Goal: Information Seeking & Learning: Learn about a topic

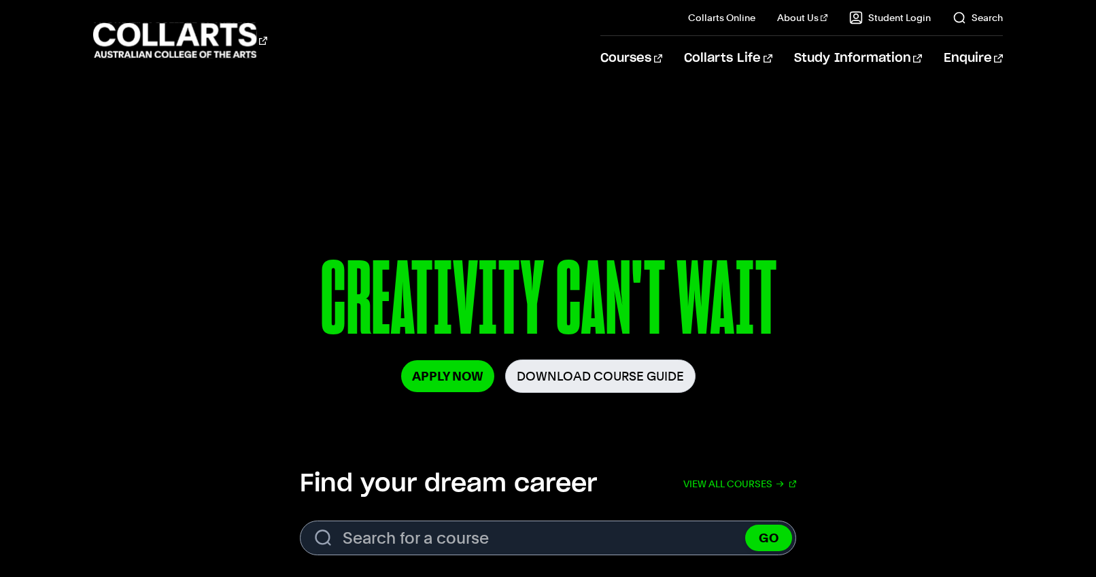
scroll to position [67, 0]
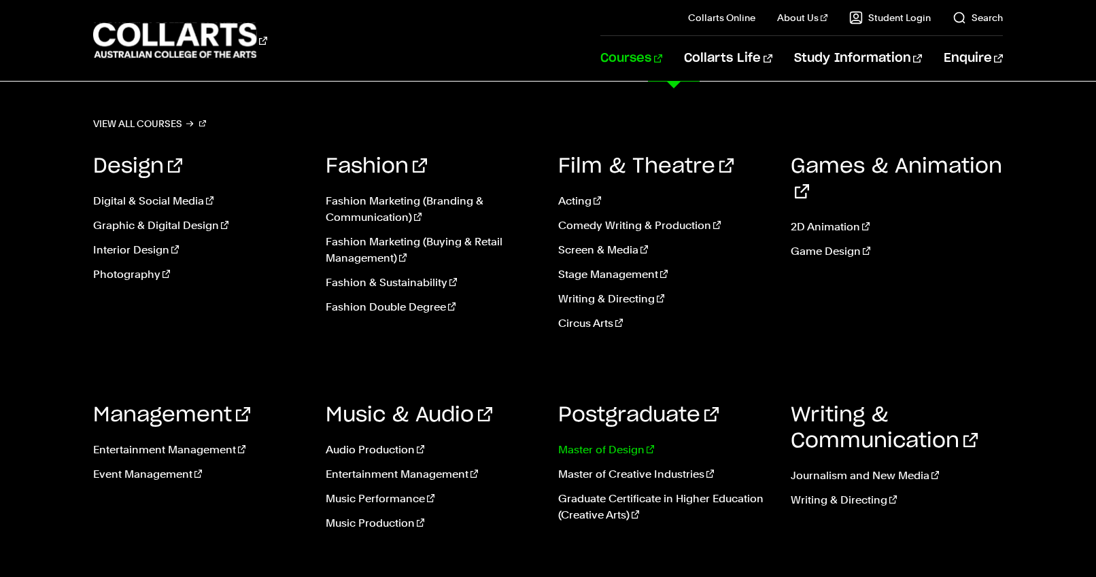
click at [617, 448] on link "Master of Design" at bounding box center [664, 450] width 212 height 16
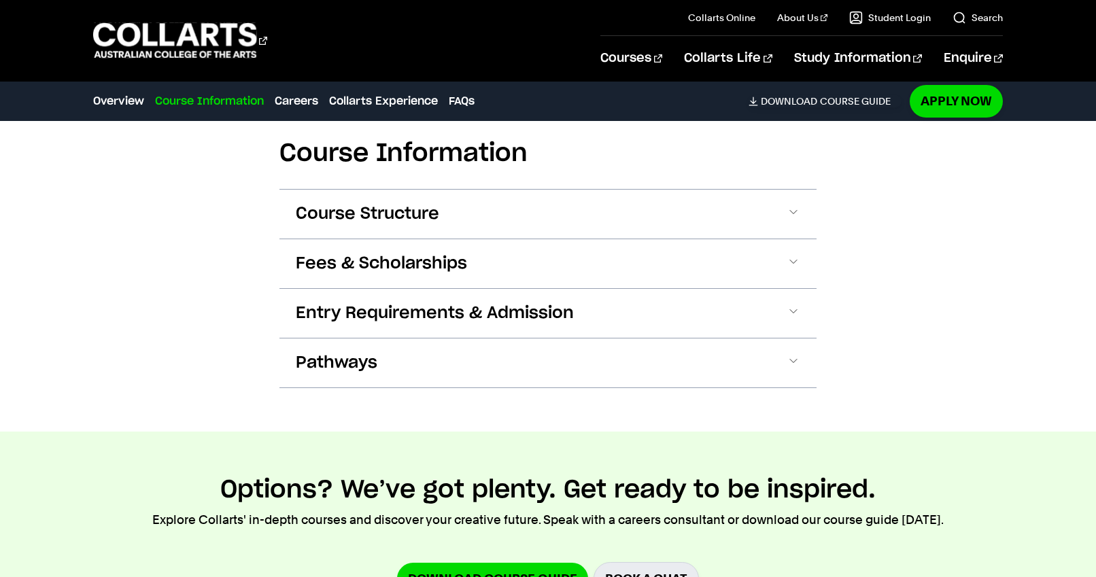
scroll to position [829, 0]
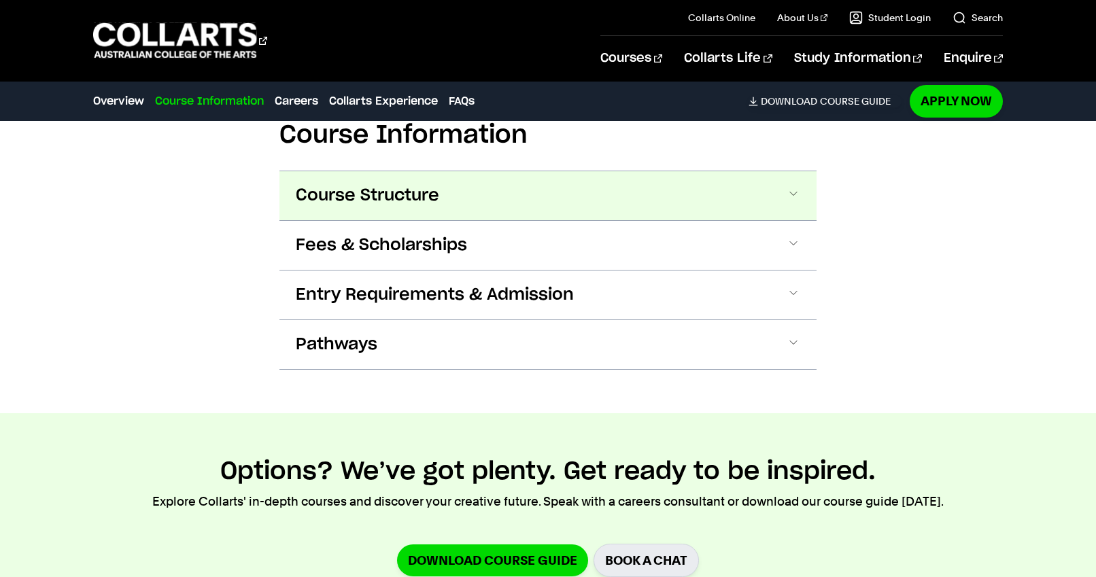
click at [696, 191] on button "Course Structure" at bounding box center [548, 195] width 537 height 49
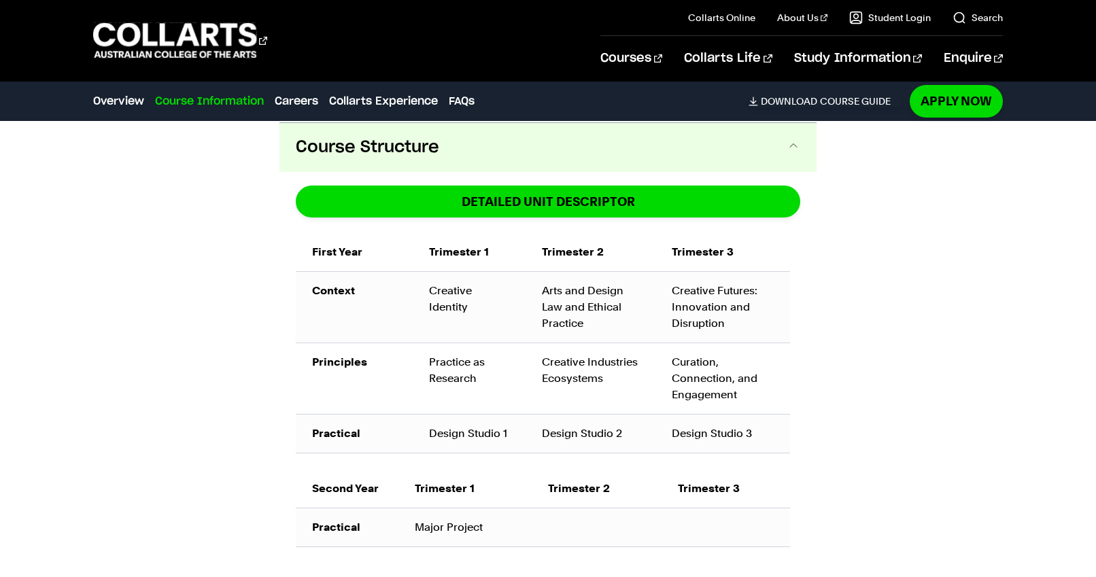
scroll to position [878, 0]
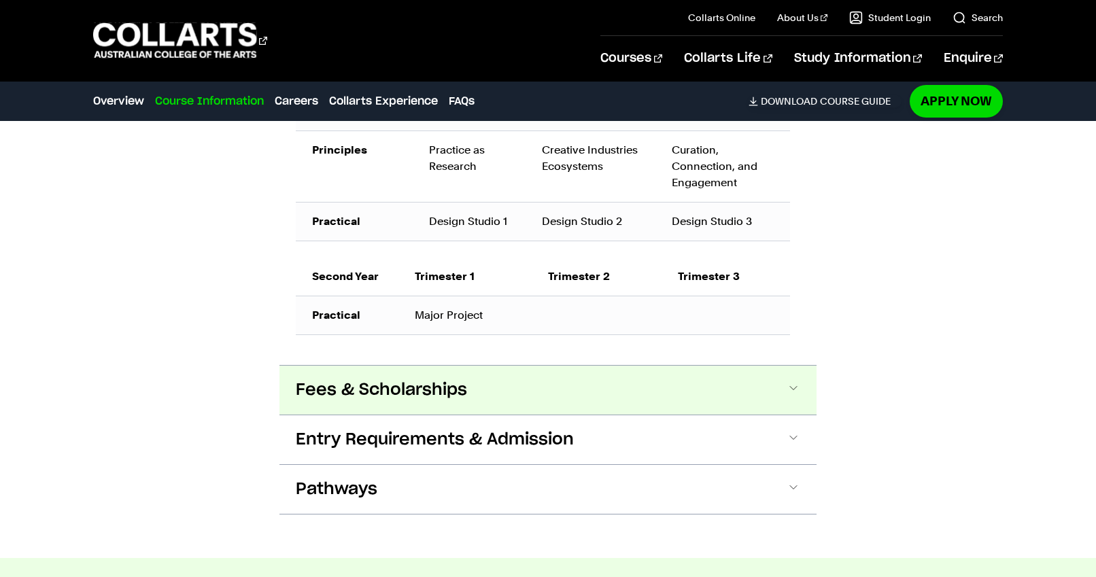
click at [618, 402] on button "Fees & Scholarships" at bounding box center [548, 390] width 537 height 49
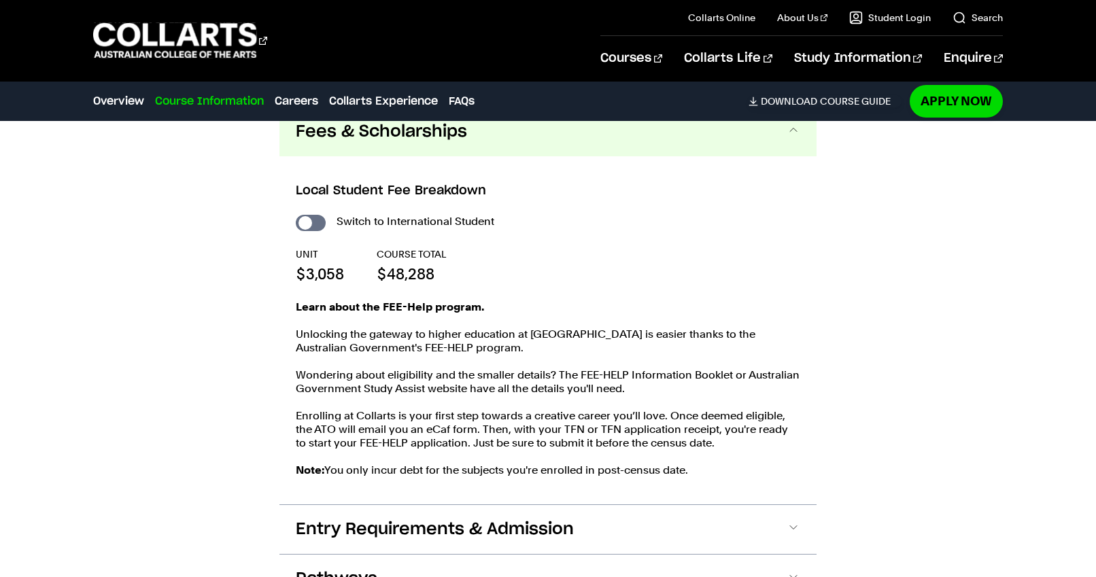
scroll to position [1349, 0]
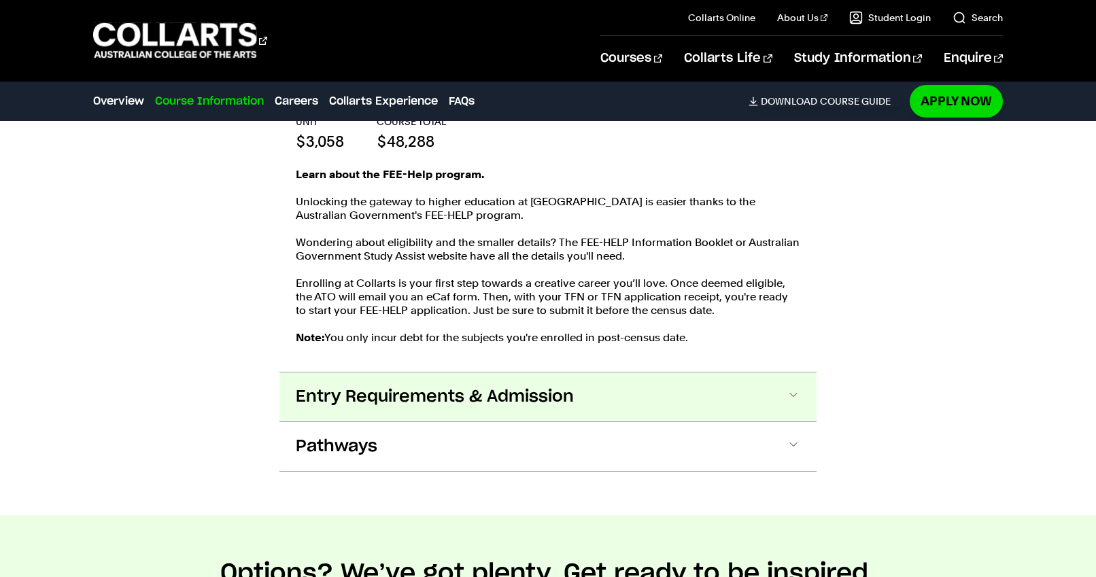
click at [618, 404] on button "Entry Requirements & Admission" at bounding box center [548, 397] width 537 height 49
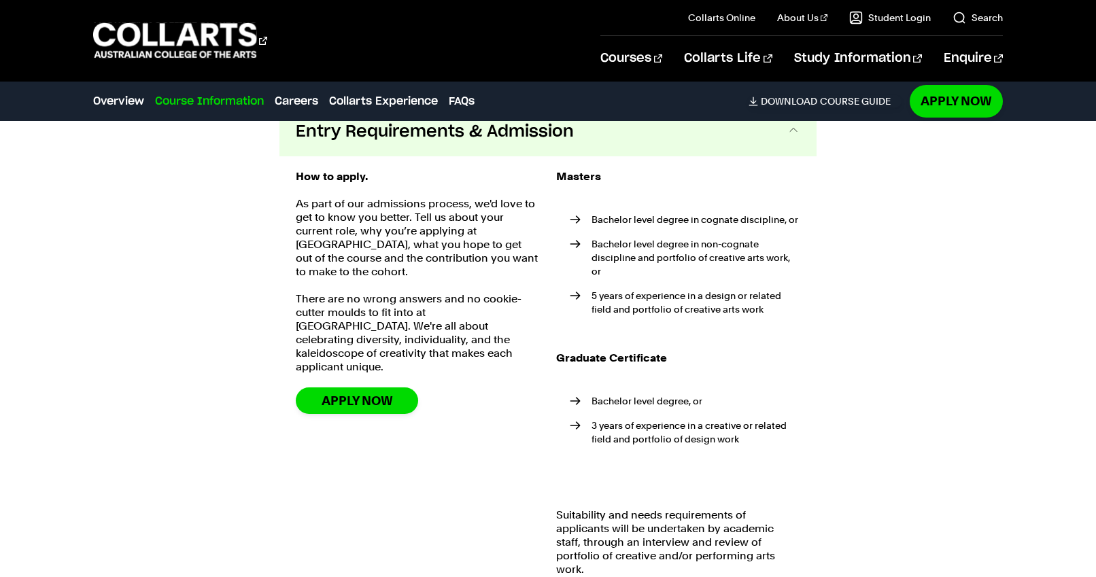
scroll to position [1746, 0]
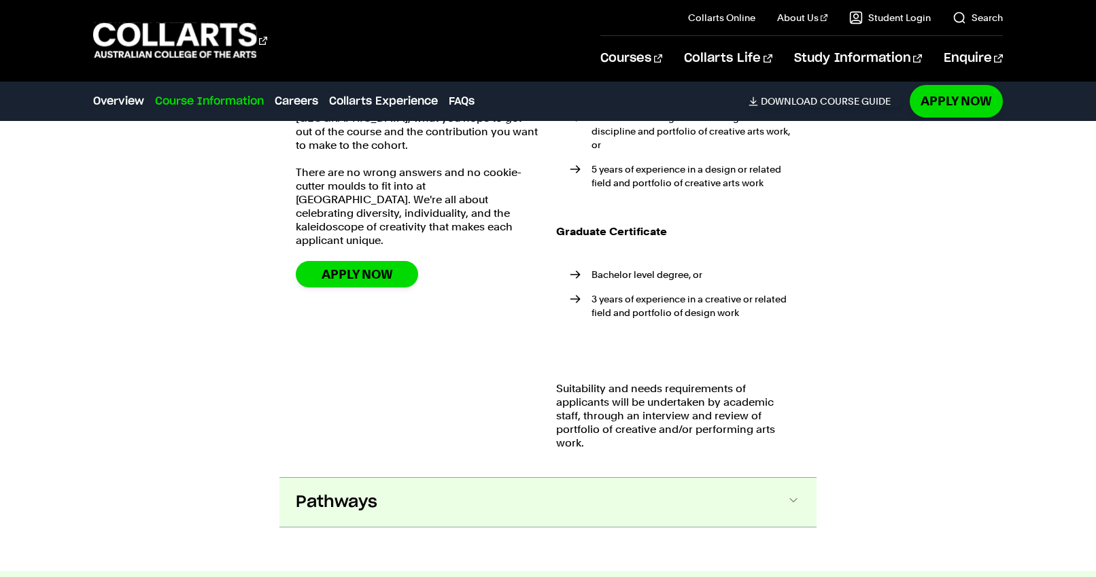
click at [552, 489] on button "Pathways" at bounding box center [548, 502] width 537 height 49
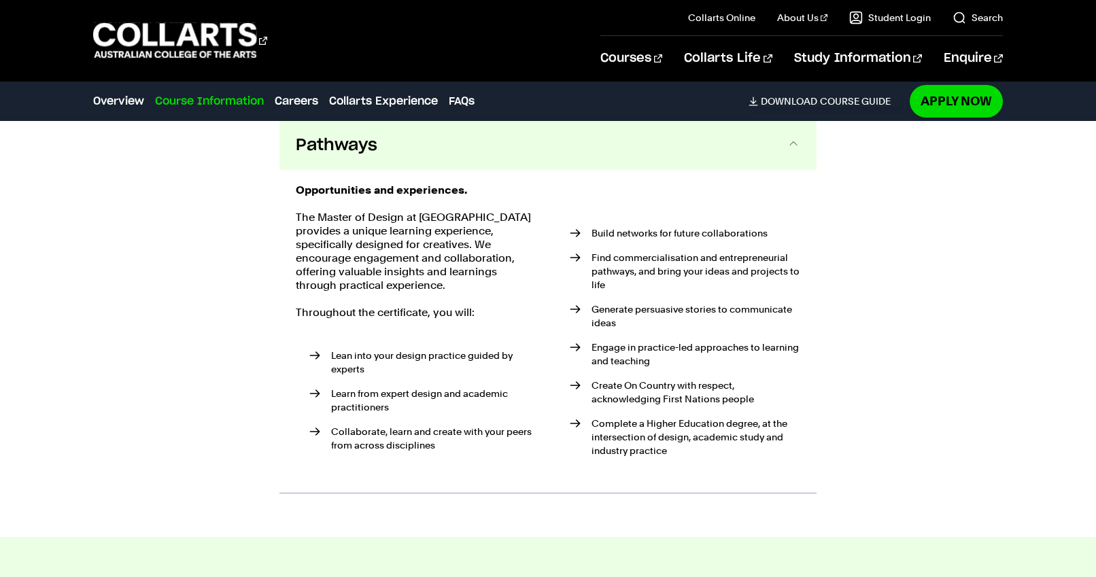
scroll to position [2230, 0]
